Goal: Task Accomplishment & Management: Use online tool/utility

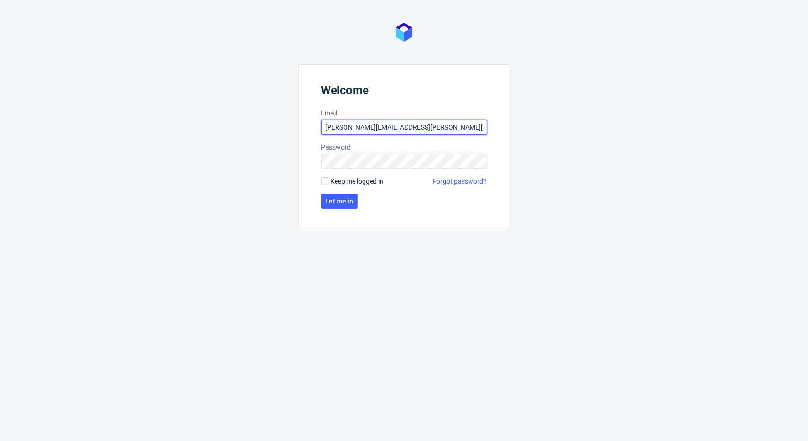
click at [370, 133] on input "michal.maciejewski@ad.packhelp.com" at bounding box center [404, 127] width 166 height 15
type input "michal.maciejewski@packhelp.com"
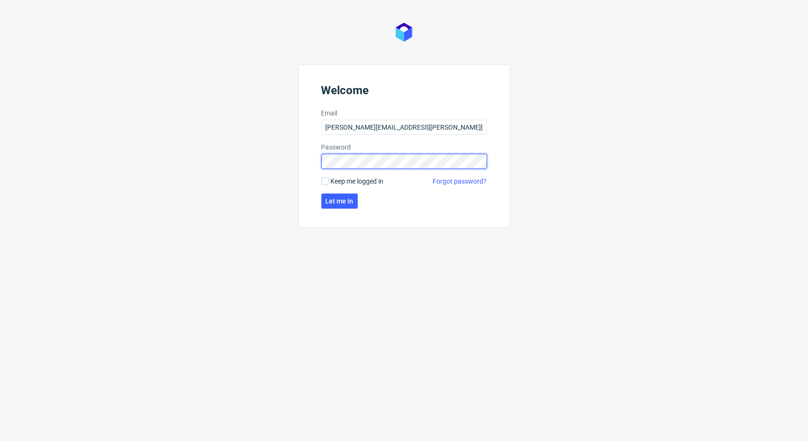
click at [248, 163] on div "Welcome Email michal.maciejewski@packhelp.com Password Keep me logged in Forgot…" at bounding box center [404, 220] width 808 height 441
click button "Let me in" at bounding box center [339, 201] width 36 height 15
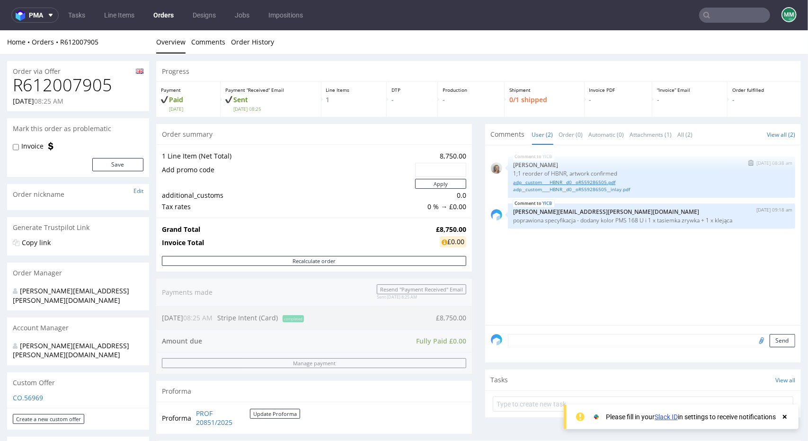
click at [554, 182] on link "adp__custom____HBNR__d0__oR559286505.pdf" at bounding box center [651, 181] width 276 height 7
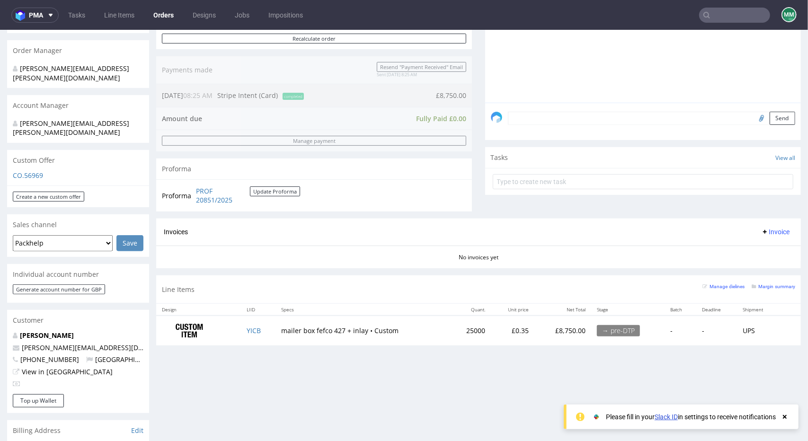
scroll to position [331, 0]
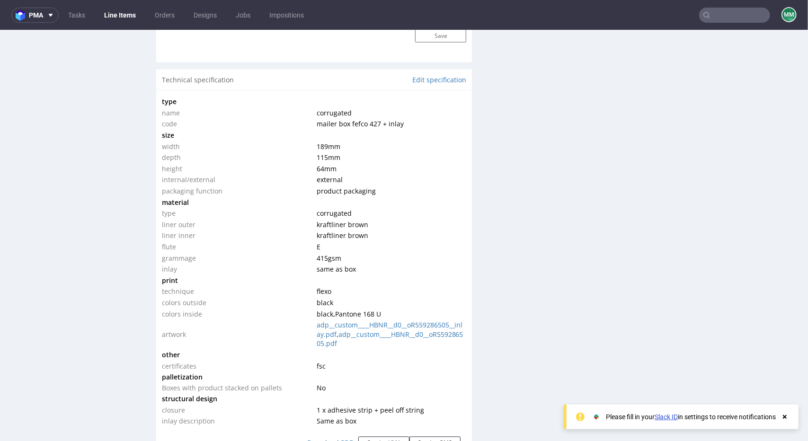
scroll to position [946, 0]
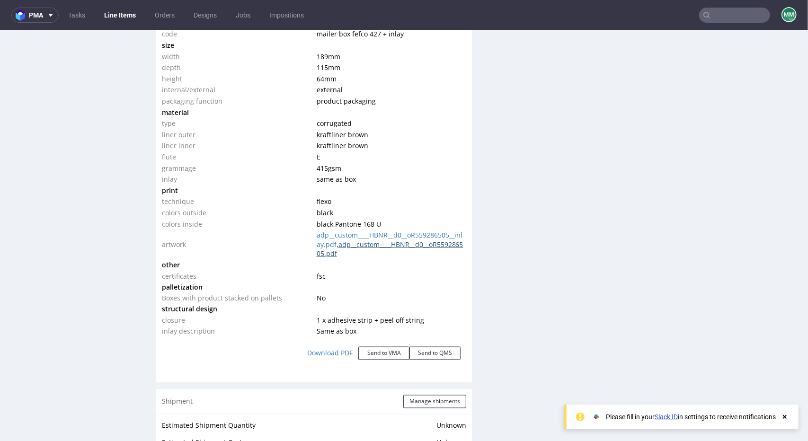
click at [344, 254] on link "adp__custom____HBNR__d0__oR559286505.pdf" at bounding box center [390, 248] width 147 height 18
click at [366, 234] on link "adp__custom____HBNR__d0__oR559286505__inlay.pdf" at bounding box center [390, 239] width 146 height 18
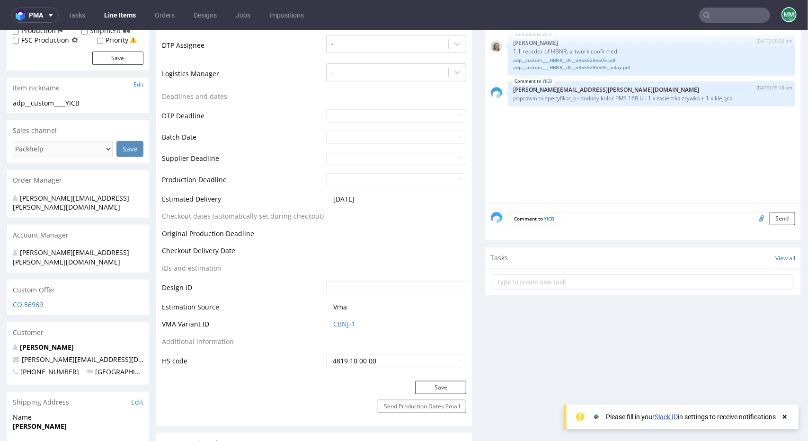
scroll to position [0, 0]
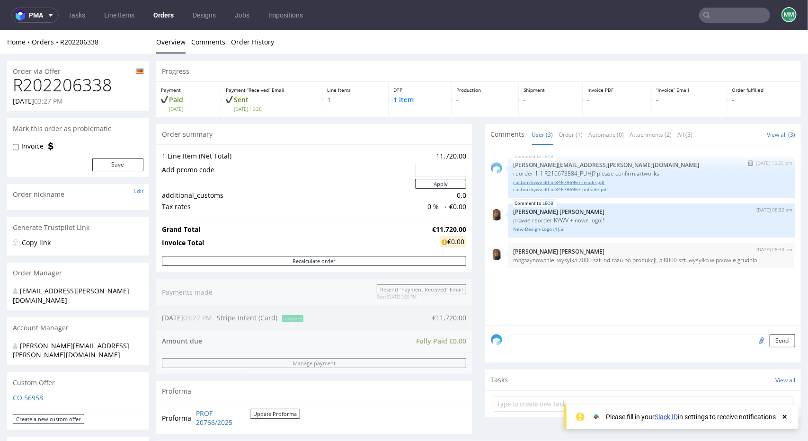
click at [518, 183] on link "custom-kywv-d0-or846786967-inside.pdf" at bounding box center [651, 181] width 276 height 7
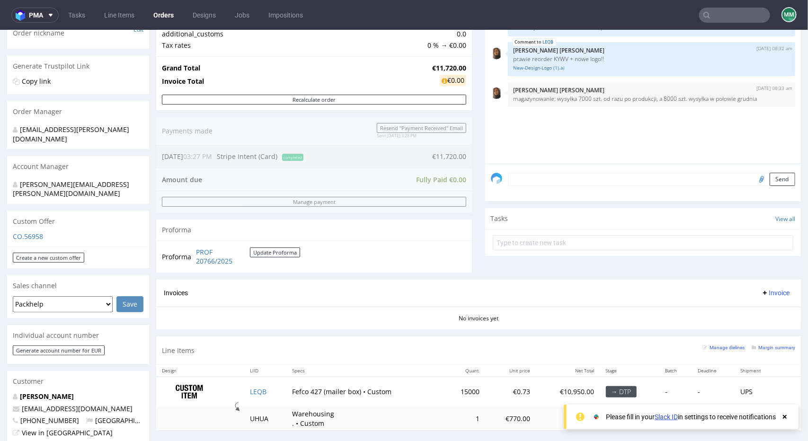
scroll to position [331, 0]
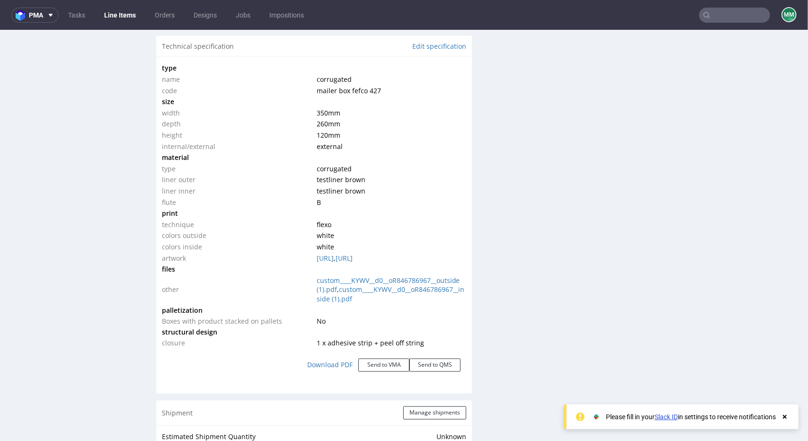
scroll to position [1041, 0]
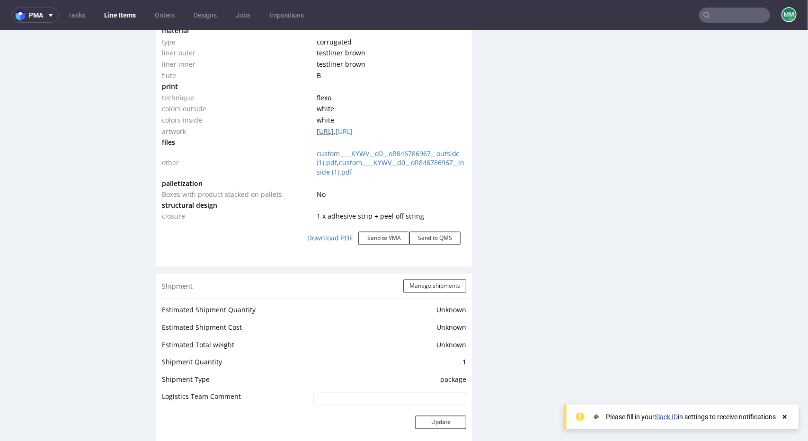
click at [330, 132] on link "NEU-Outside.ai" at bounding box center [325, 130] width 17 height 9
click at [324, 174] on link "custom____KYWV__d0__oR846786967__inside (1).pdf" at bounding box center [391, 167] width 148 height 18
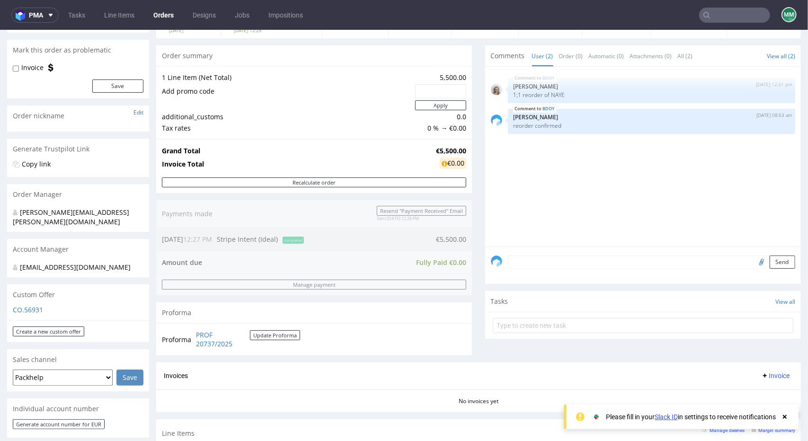
scroll to position [237, 0]
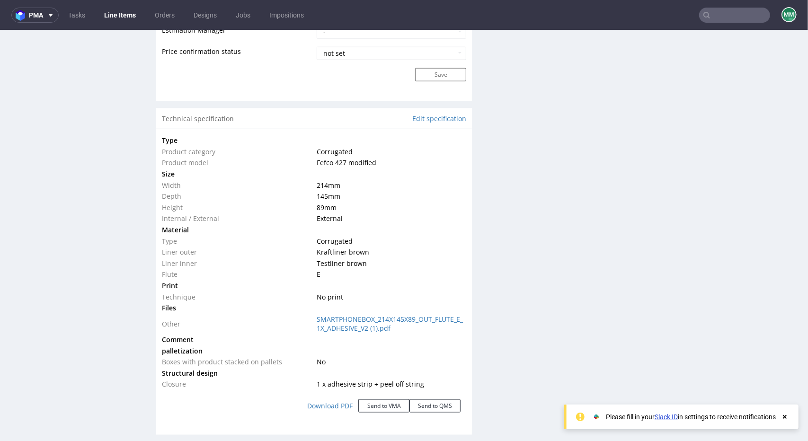
scroll to position [946, 0]
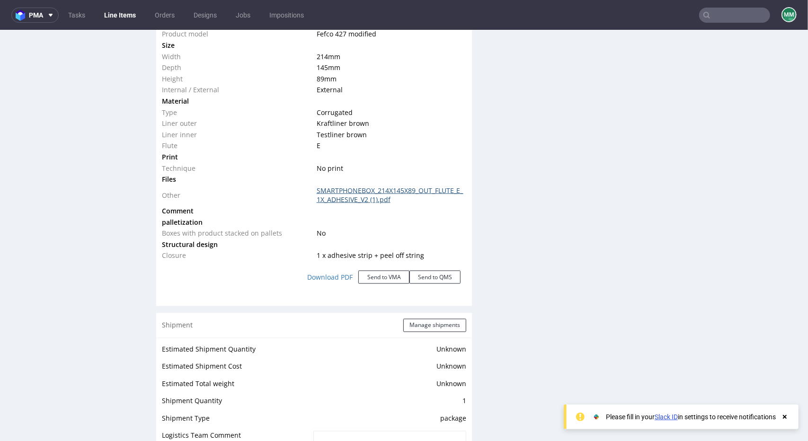
click at [338, 201] on link "SMARTPHONEBOX_214X145X89_OUT_FLUTE_E_1X_ADHESIVE_V2 (1).pdf" at bounding box center [390, 195] width 147 height 18
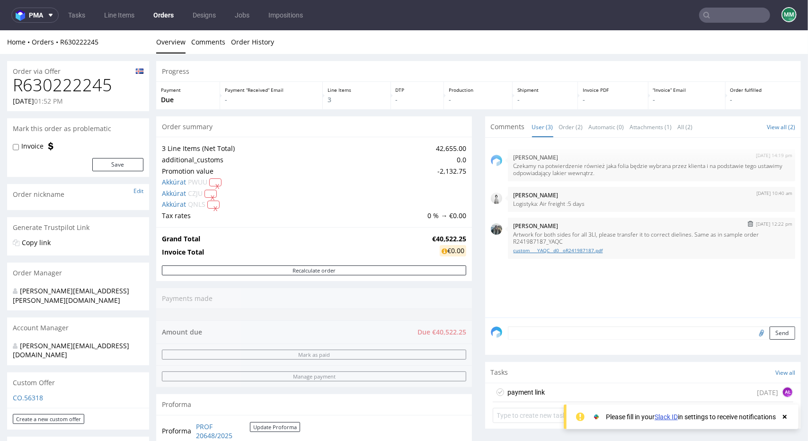
click at [550, 252] on link "custom____YAQC__d0__oR241987187.pdf" at bounding box center [651, 250] width 276 height 7
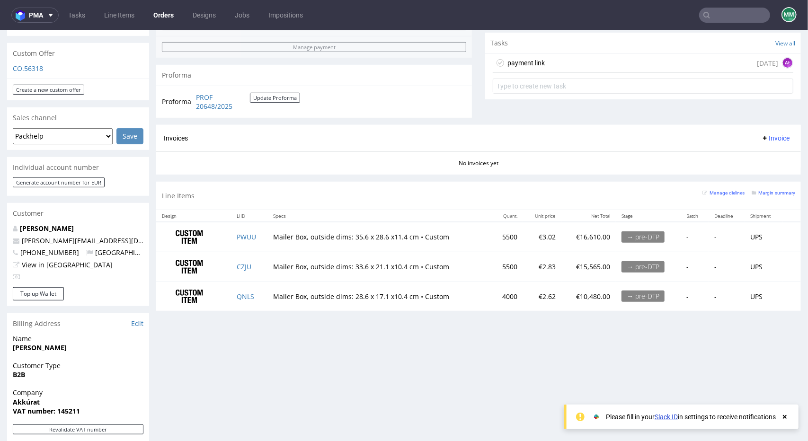
scroll to position [331, 0]
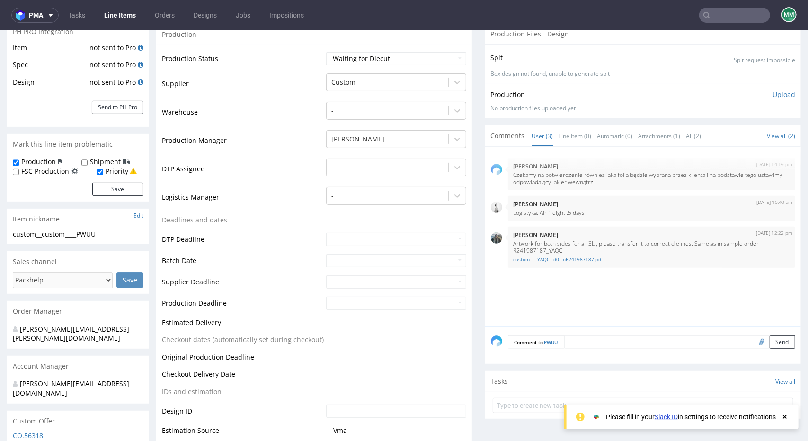
select select "in_progress"
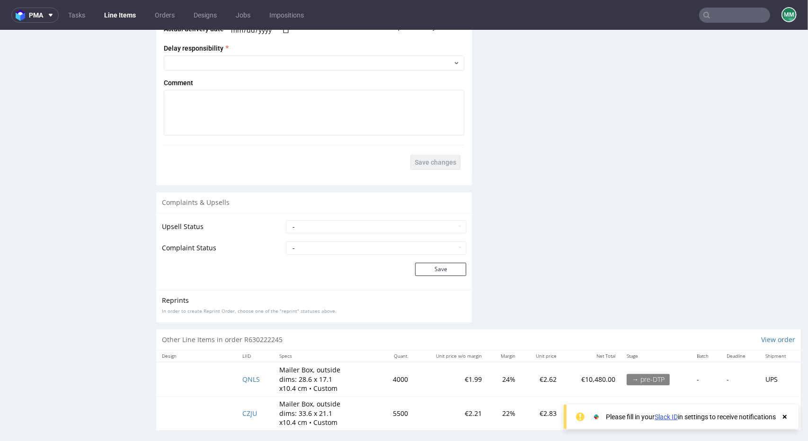
scroll to position [1682, 0]
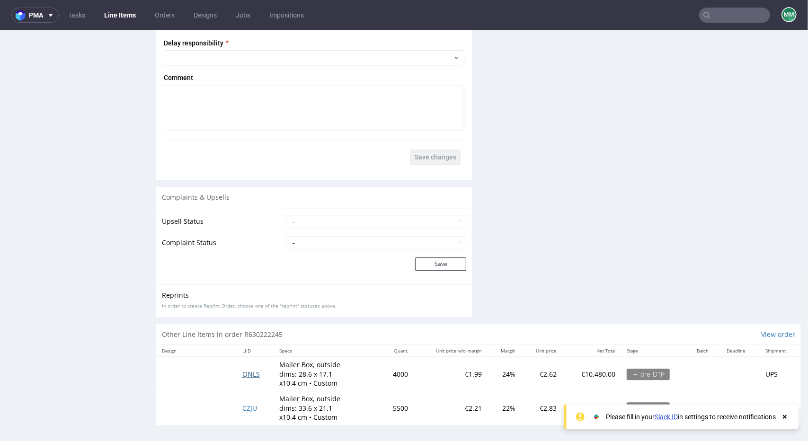
click at [249, 369] on span "QNLS" at bounding box center [251, 373] width 18 height 9
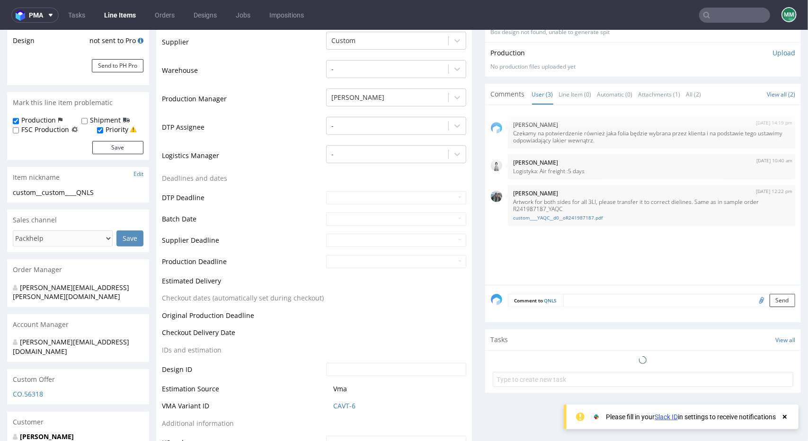
select select "in_progress"
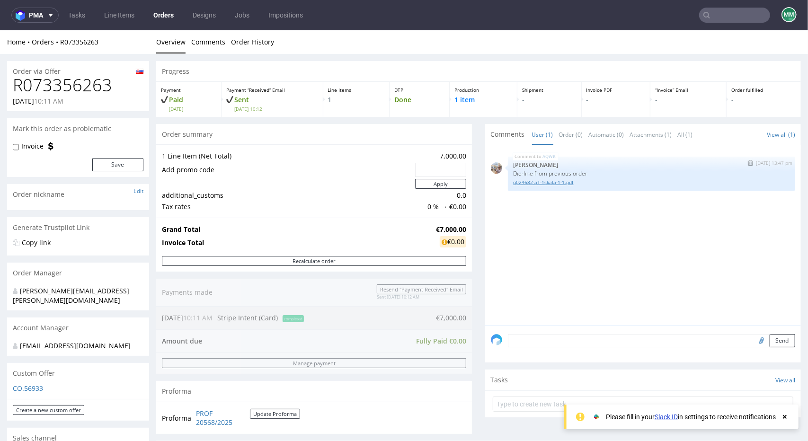
click at [517, 182] on link "q024682-a1-1skala-1-1.pdf" at bounding box center [651, 181] width 276 height 7
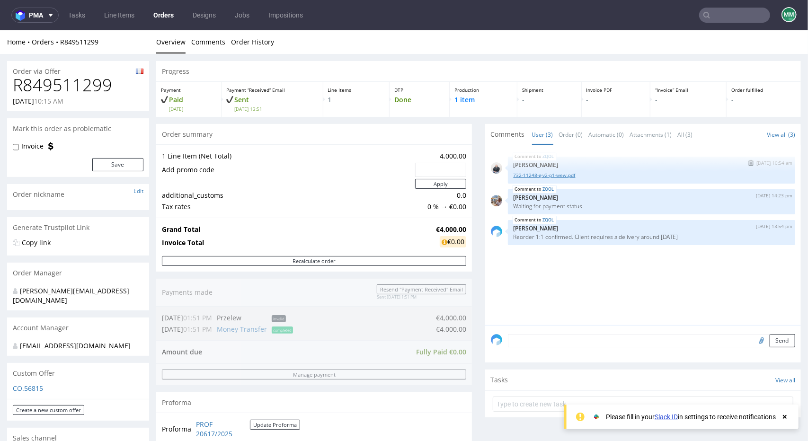
click at [522, 173] on link "732-11248-g-v2-p1-wew.pdf" at bounding box center [651, 174] width 276 height 7
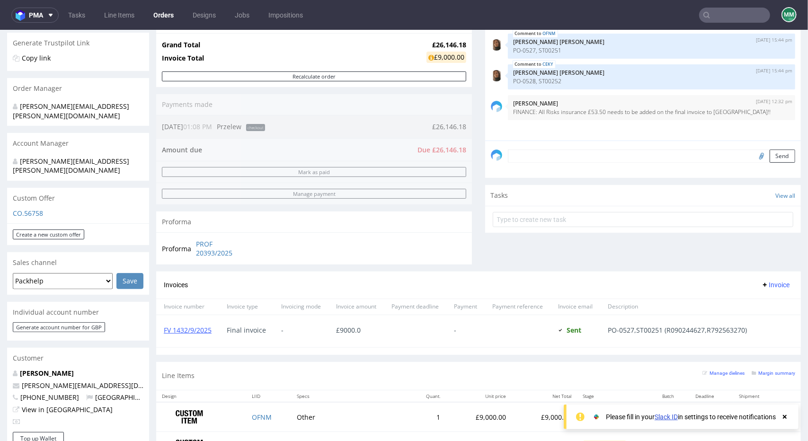
scroll to position [284, 0]
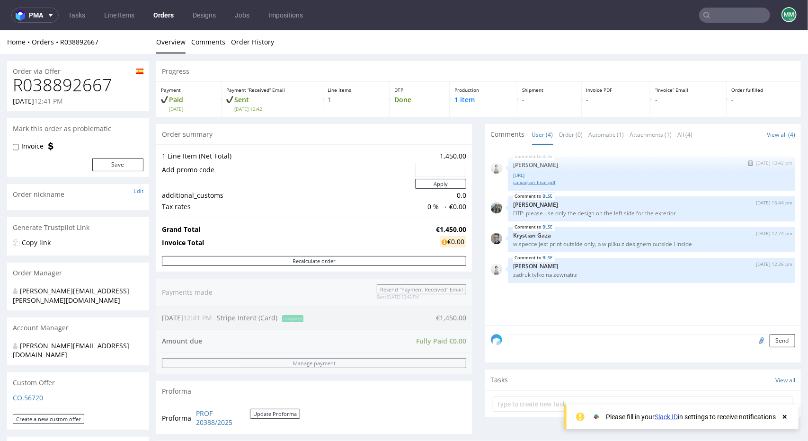
click at [523, 179] on link "caixagran_final.pdf" at bounding box center [651, 181] width 276 height 7
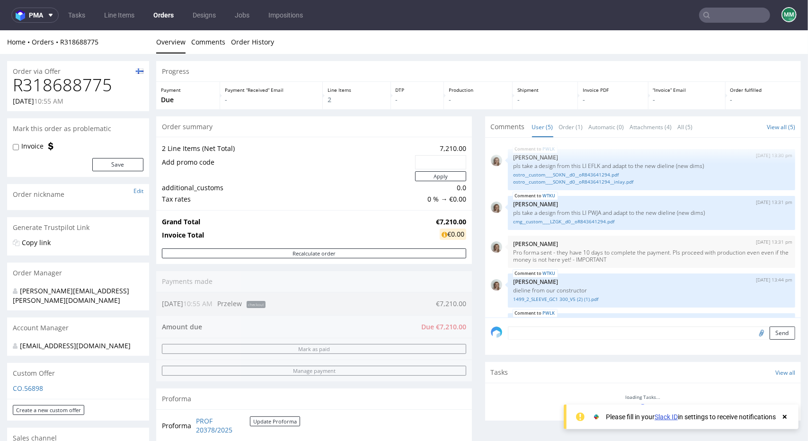
scroll to position [35, 0]
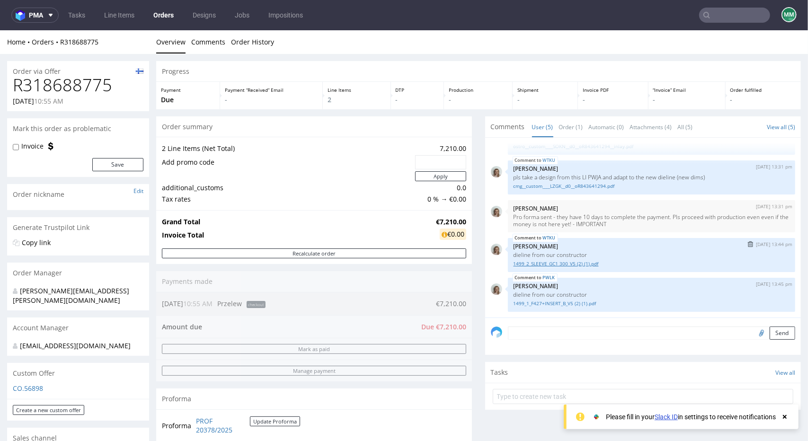
click at [544, 265] on link "1499_2_SLEEVE_GC1 300_V5 (2) (1).pdf" at bounding box center [651, 263] width 276 height 7
click at [539, 303] on link "1499_1_F427+INSERT_B_V5 (2) (1).pdf" at bounding box center [651, 303] width 276 height 7
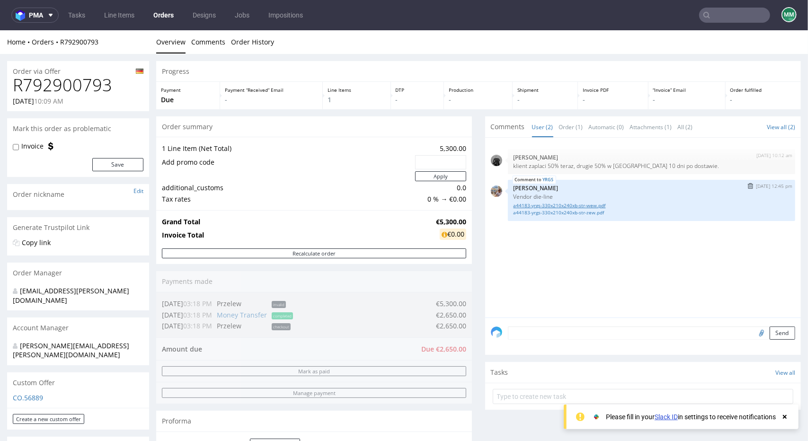
click at [576, 205] on link "a44183-yrgs-330x210x240xb-str-wew.pdf" at bounding box center [651, 205] width 276 height 7
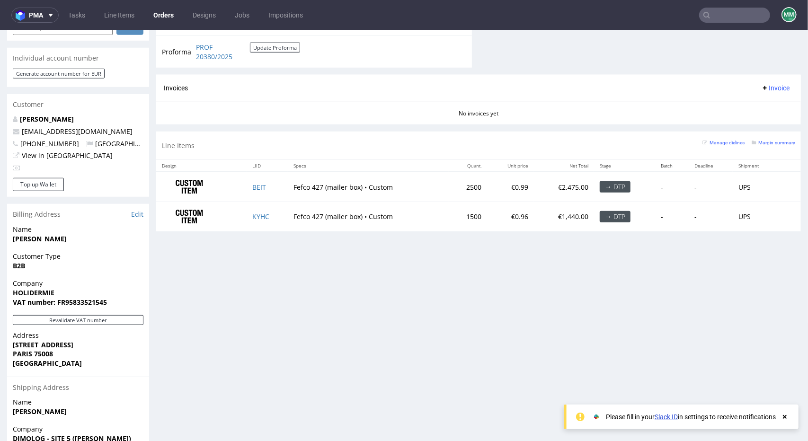
scroll to position [524, 0]
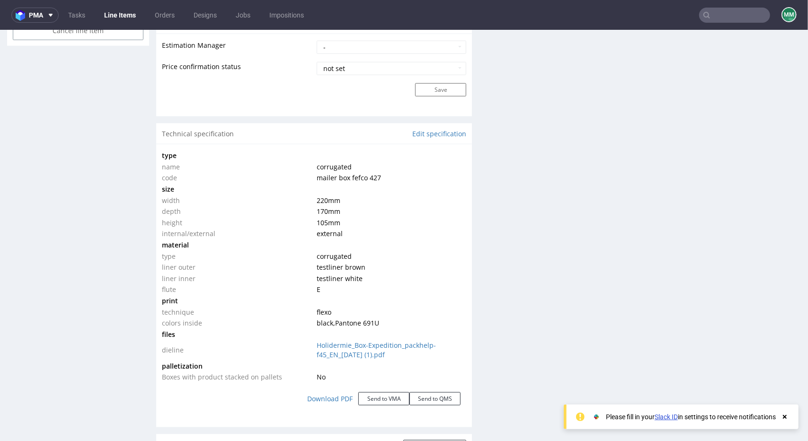
scroll to position [899, 0]
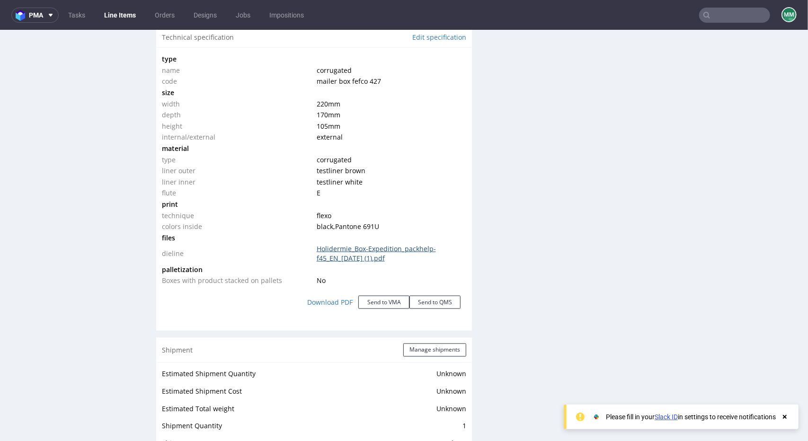
click at [334, 258] on link "Holidermie_Box-Expedition_packhelp-f45_EN_[DATE] (1).pdf" at bounding box center [376, 253] width 119 height 18
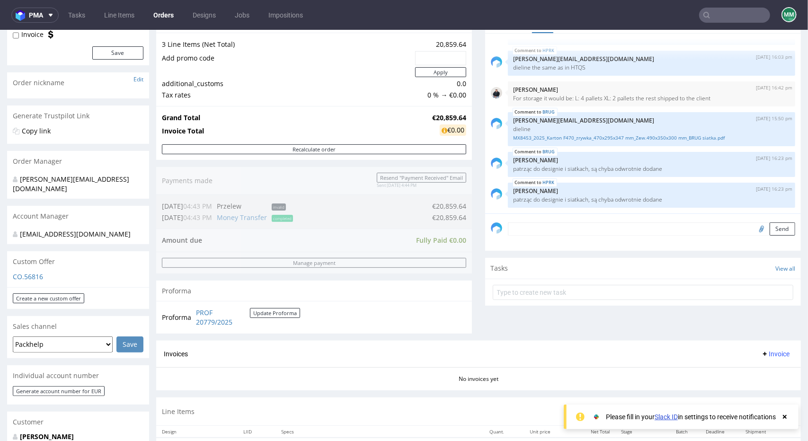
scroll to position [284, 0]
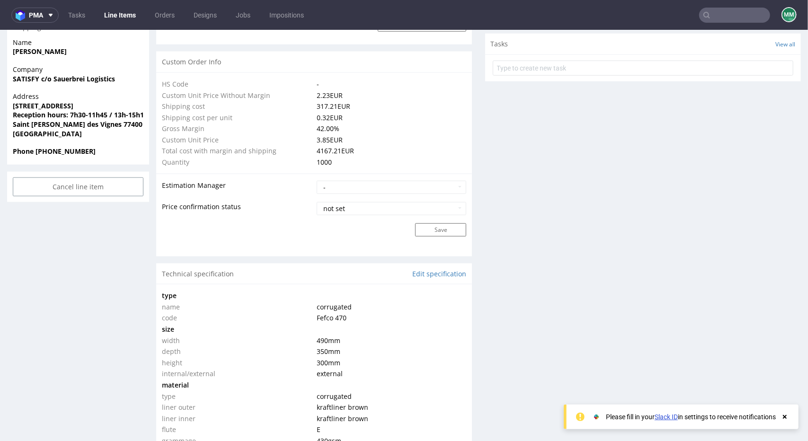
scroll to position [805, 0]
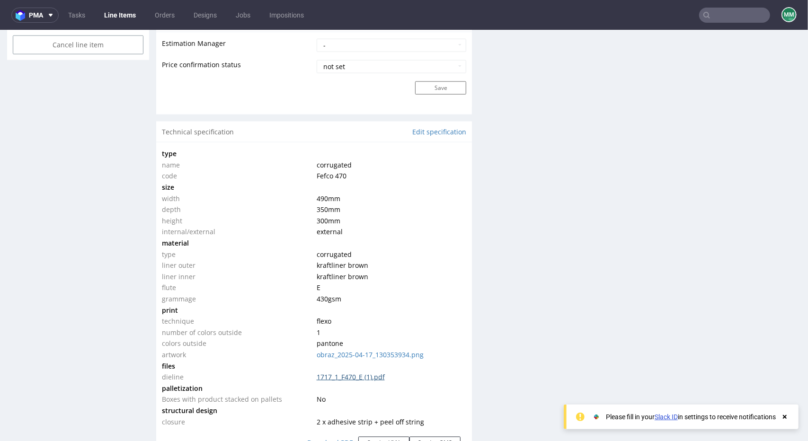
click at [333, 379] on link "1717_1_F470_E (1).pdf" at bounding box center [351, 376] width 68 height 9
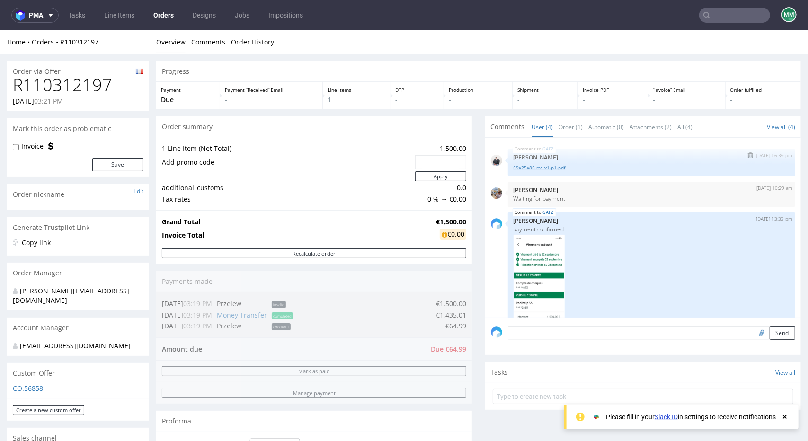
click at [522, 168] on link "59x25x85-rte-v1.p1.pdf" at bounding box center [651, 167] width 276 height 7
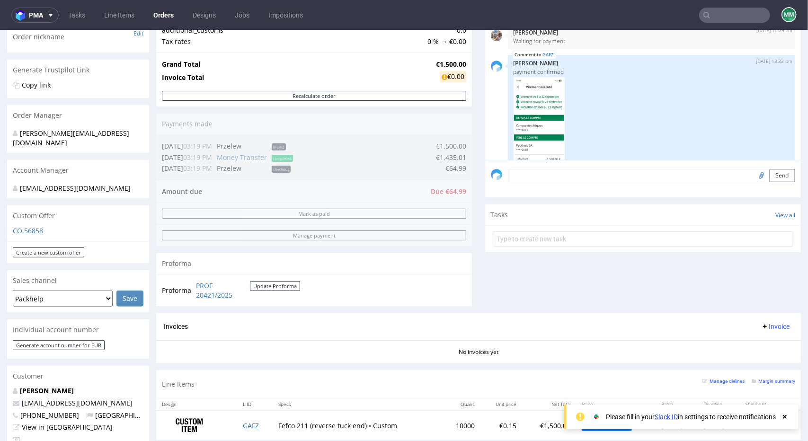
scroll to position [284, 0]
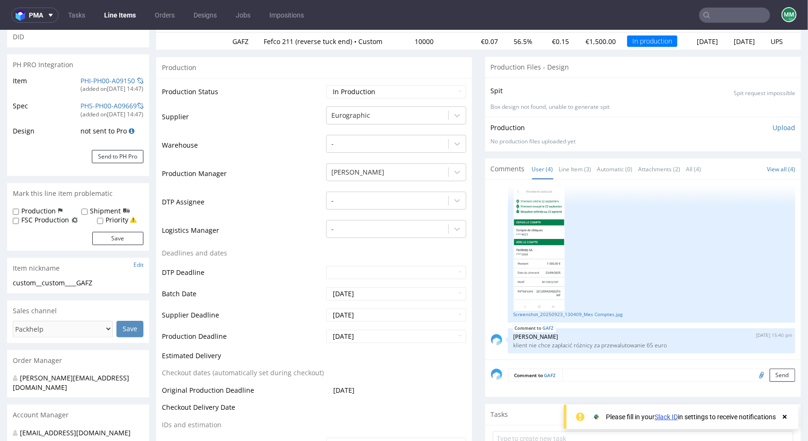
scroll to position [95, 0]
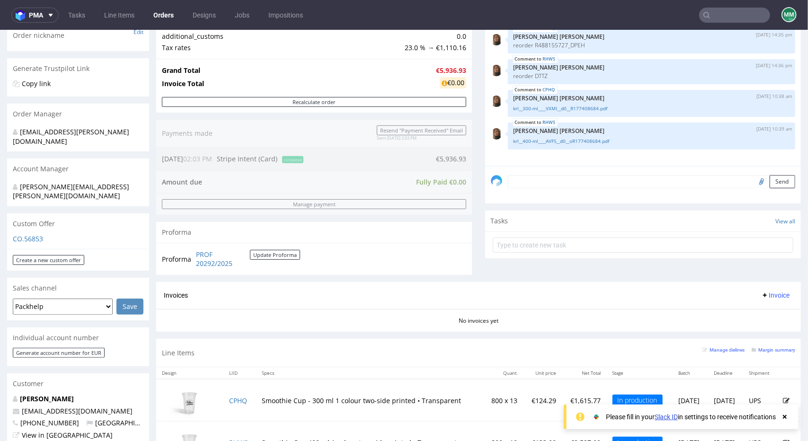
scroll to position [331, 0]
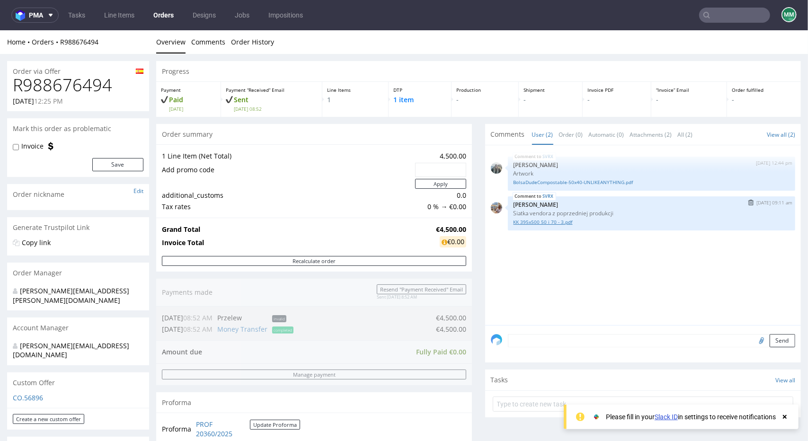
click at [529, 224] on link "KK 395x500 50 i 70 - 3.pdf" at bounding box center [651, 221] width 276 height 7
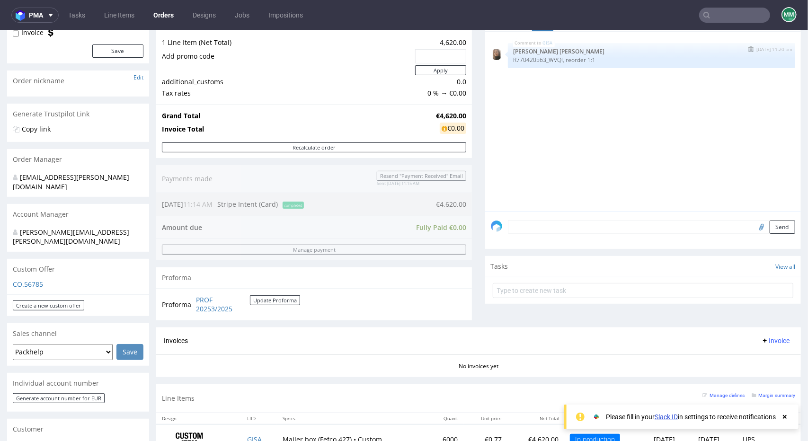
scroll to position [237, 0]
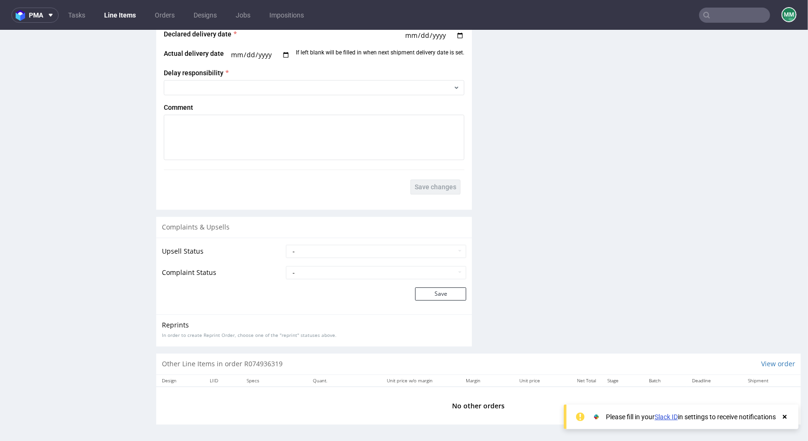
scroll to position [2, 0]
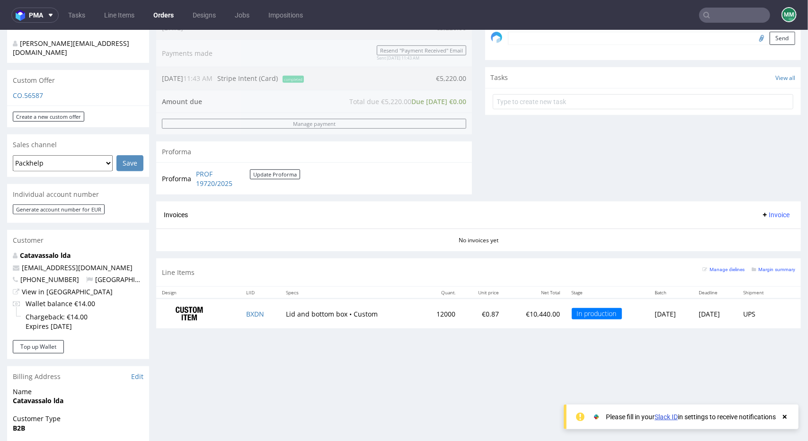
scroll to position [426, 0]
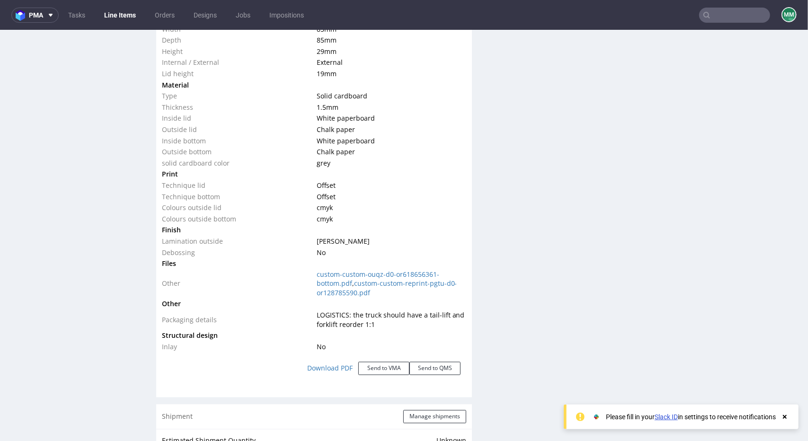
scroll to position [994, 0]
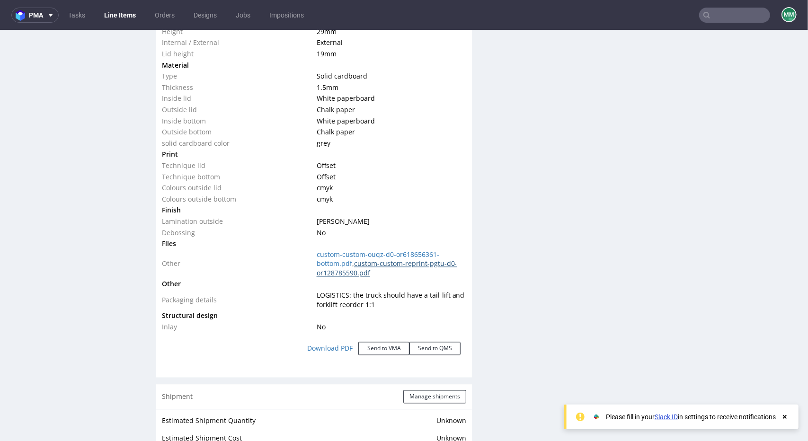
click at [354, 263] on link "custom-custom-reprint-pgtu-d0-or128785590.pdf" at bounding box center [387, 268] width 141 height 18
click at [340, 252] on link "custom-custom-ouqz-d0-or618656361-bottom.pdf" at bounding box center [378, 259] width 123 height 18
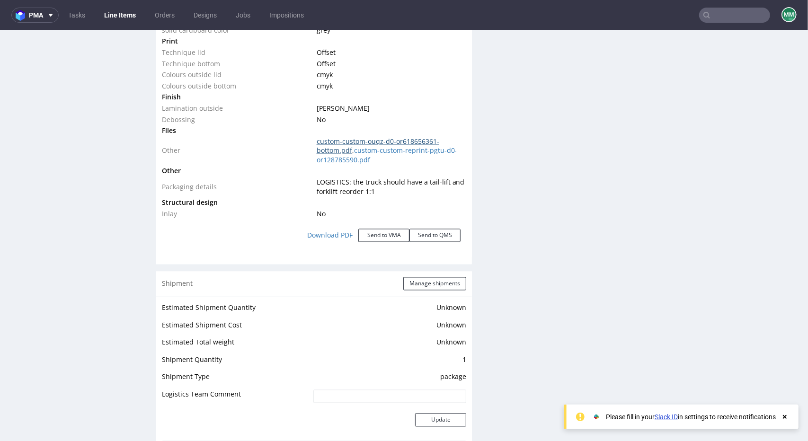
scroll to position [1183, 0]
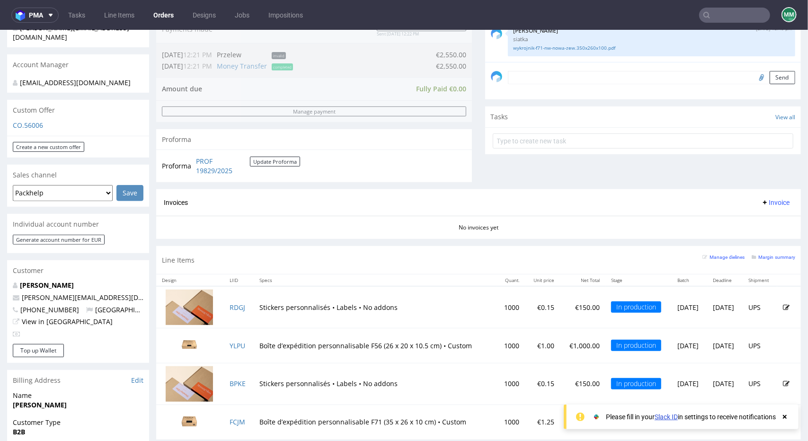
scroll to position [284, 0]
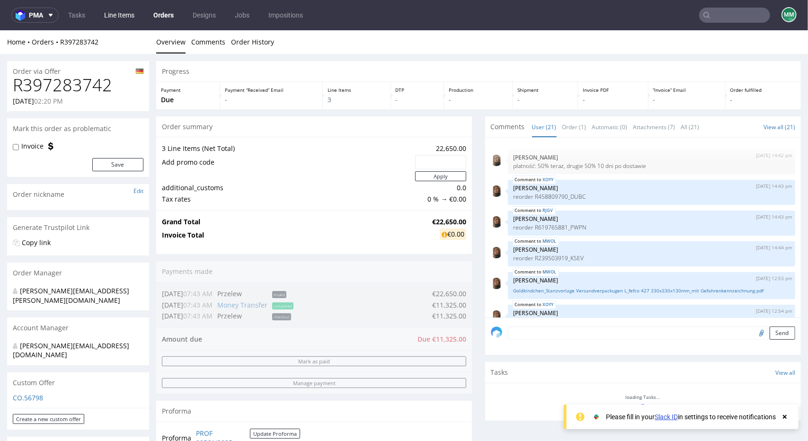
scroll to position [548, 0]
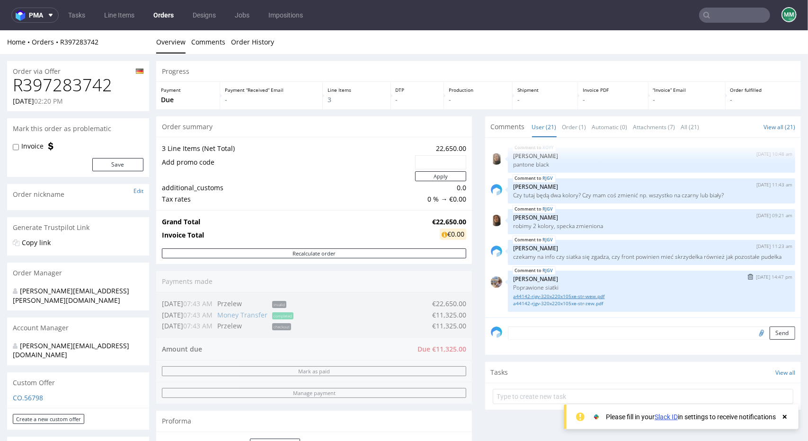
click at [550, 296] on link "a44142-rjgv-320x220x105xe-str-wew.pdf" at bounding box center [651, 295] width 276 height 7
